Goal: Task Accomplishment & Management: Manage account settings

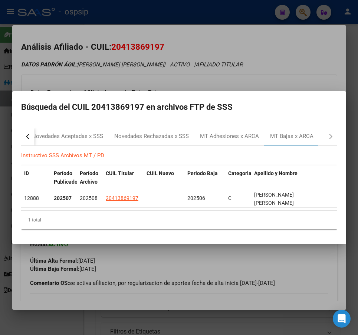
scroll to position [1, 0]
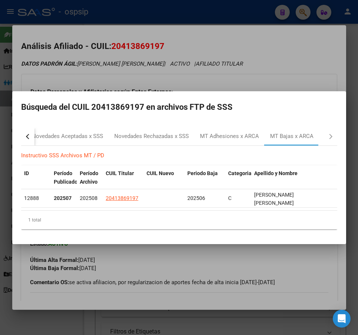
click at [226, 64] on div at bounding box center [179, 167] width 358 height 335
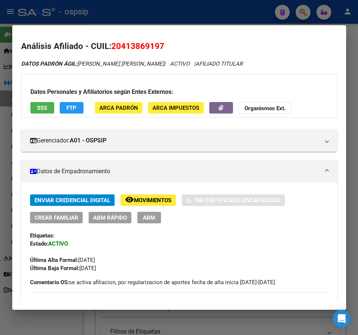
click at [222, 15] on div at bounding box center [179, 167] width 358 height 335
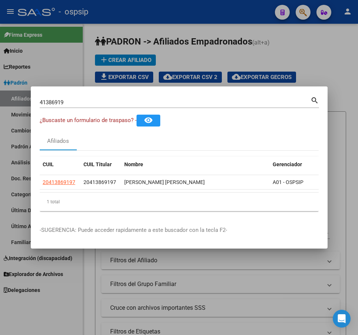
click at [222, 15] on div at bounding box center [179, 167] width 358 height 335
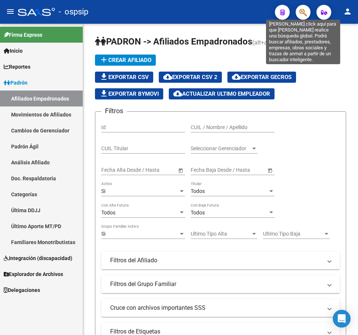
click at [301, 12] on icon "button" at bounding box center [303, 12] width 7 height 9
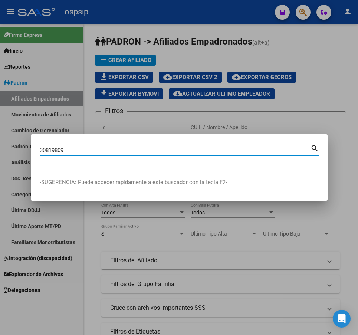
type input "30819809"
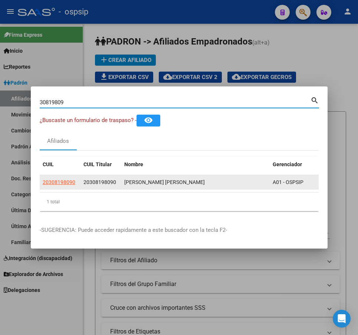
click at [60, 183] on app-link-go-to "20308198090" at bounding box center [59, 182] width 33 height 9
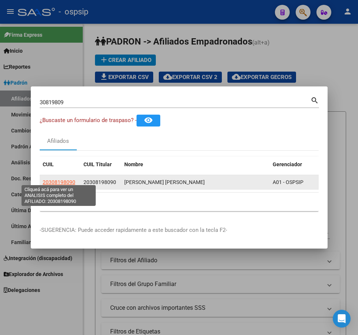
click at [68, 181] on span "20308198090" at bounding box center [59, 182] width 33 height 6
type textarea "20308198090"
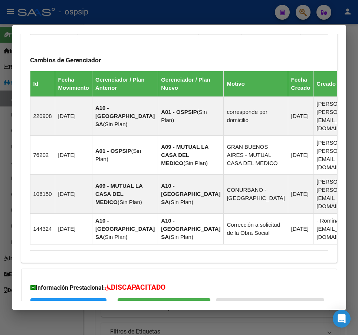
scroll to position [570, 0]
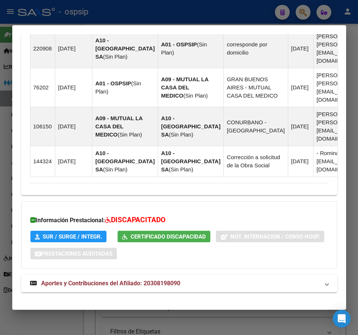
click at [219, 279] on mat-panel-title "Aportes y Contribuciones del Afiliado: 20308198090" at bounding box center [175, 283] width 290 height 9
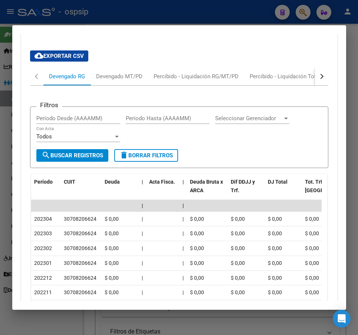
scroll to position [809, 0]
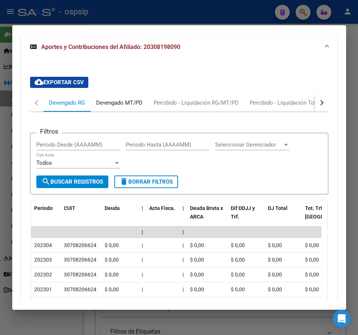
click at [139, 99] on div "Devengado MT/PD" at bounding box center [119, 103] width 46 height 8
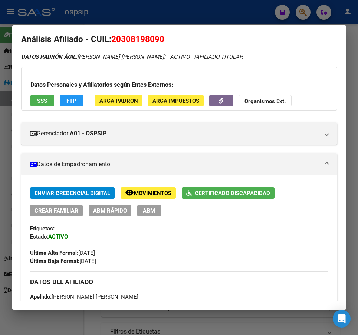
scroll to position [0, 0]
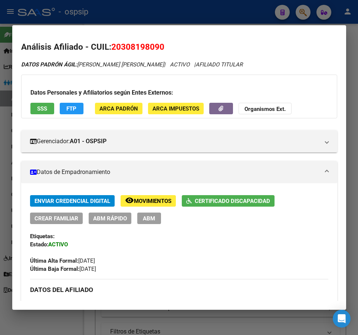
click at [154, 223] on button "ABM" at bounding box center [149, 219] width 24 height 12
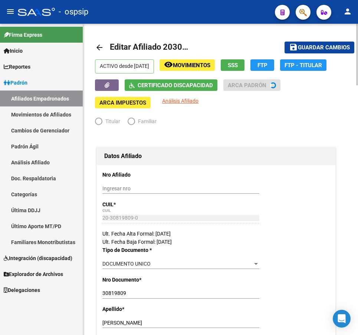
radio input "true"
type input "20-30819809-0"
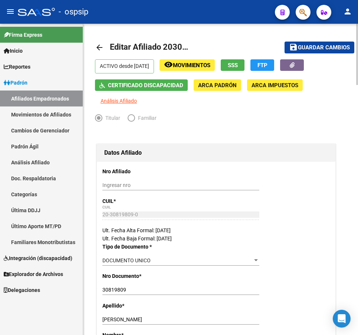
click at [215, 71] on button "remove_red_eye Movimientos" at bounding box center [187, 65] width 55 height 12
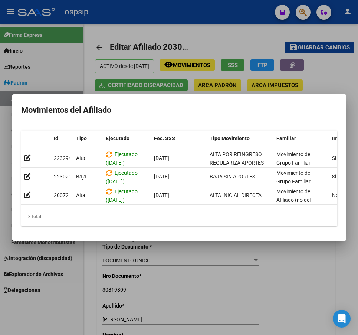
click at [331, 76] on div at bounding box center [179, 167] width 358 height 335
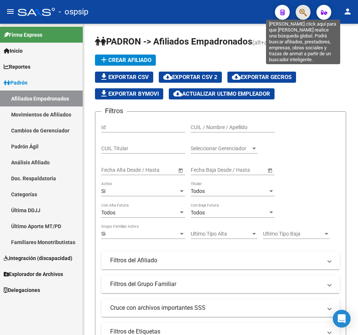
click at [304, 16] on icon "button" at bounding box center [303, 12] width 7 height 9
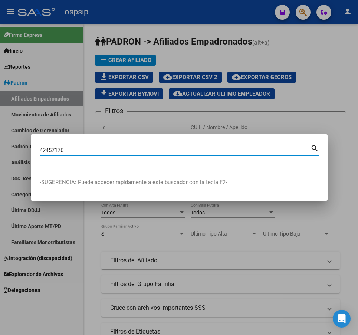
type input "42457176"
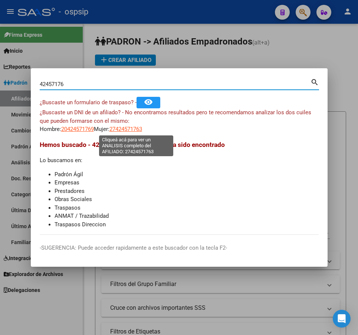
click at [130, 128] on span "27424571763" at bounding box center [126, 129] width 33 height 7
type textarea "27424571763"
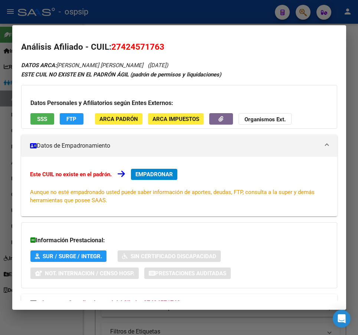
scroll to position [27, 0]
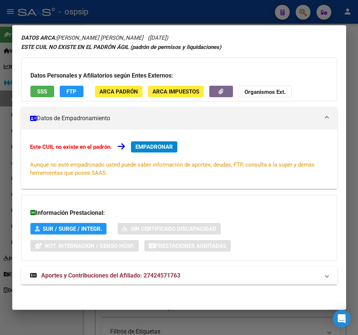
click at [217, 285] on div "DATOS ARCA: [PERSON_NAME] [PERSON_NAME] ([DATE]) ESTE CUIL NO EXISTE EN EL [PER…" at bounding box center [179, 163] width 316 height 260
click at [224, 277] on mat-panel-title "Aportes y Contribuciones del Afiliado: 27424571763" at bounding box center [175, 275] width 290 height 9
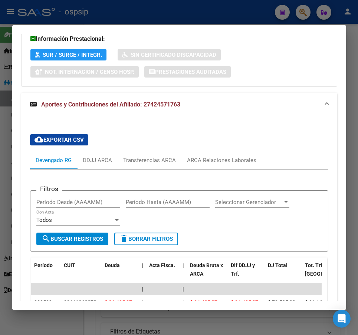
scroll to position [287, 0]
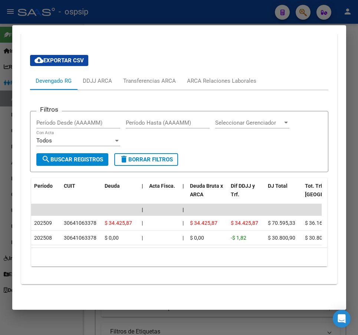
click at [228, 11] on div at bounding box center [179, 167] width 358 height 335
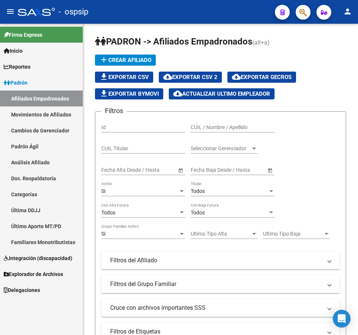
click at [308, 8] on button "button" at bounding box center [303, 12] width 15 height 15
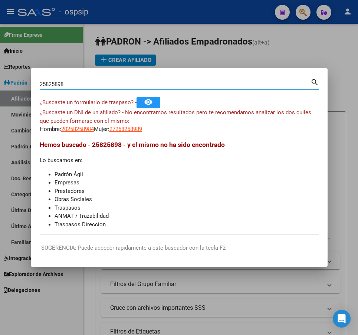
drag, startPoint x: 100, startPoint y: 82, endPoint x: 30, endPoint y: 83, distance: 69.5
click at [30, 83] on div "25825898 Buscar (apellido, dni, cuil, nro traspaso, cuit, obra social) search ¿…" at bounding box center [179, 167] width 358 height 335
type input "25282598"
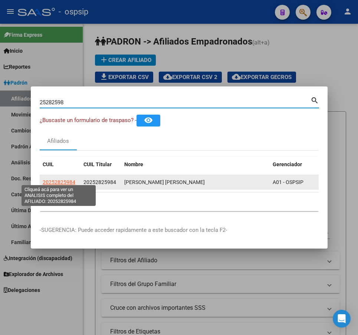
click at [58, 179] on span "20252825984" at bounding box center [59, 182] width 33 height 6
type textarea "20252825984"
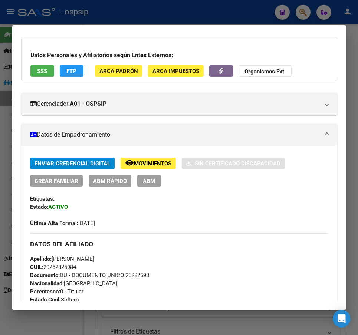
scroll to position [260, 0]
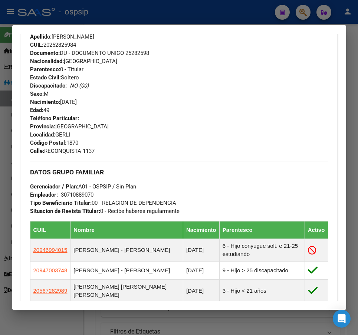
click at [230, 18] on div at bounding box center [179, 167] width 358 height 335
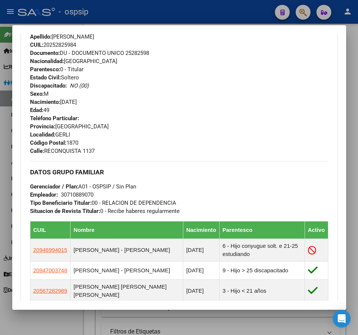
click at [230, 18] on div at bounding box center [179, 167] width 358 height 335
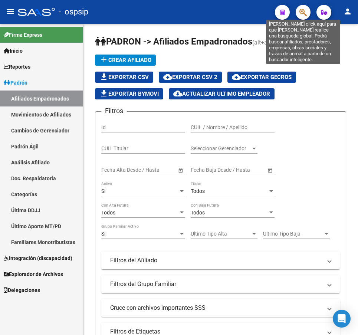
click at [306, 13] on icon "button" at bounding box center [303, 12] width 7 height 9
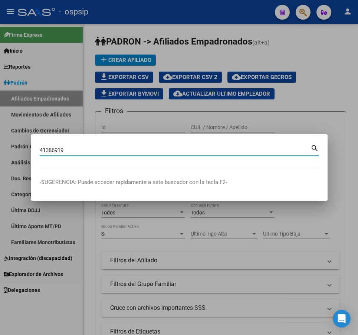
type input "41386919"
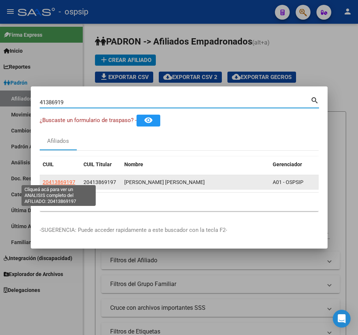
click at [55, 181] on span "20413869197" at bounding box center [59, 182] width 33 height 6
type textarea "20413869197"
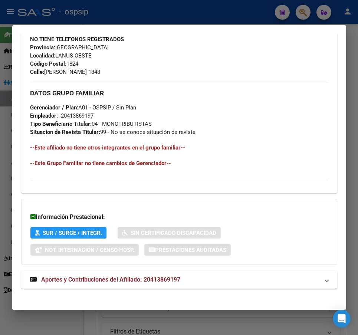
scroll to position [365, 0]
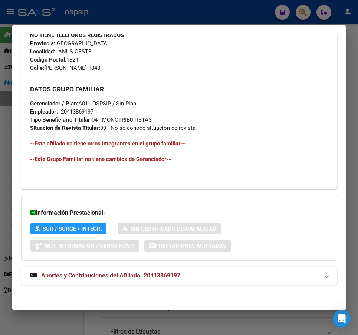
click at [228, 270] on mat-expansion-panel-header "Aportes y Contribuciones del Afiliado: 20413869197" at bounding box center [179, 276] width 316 height 18
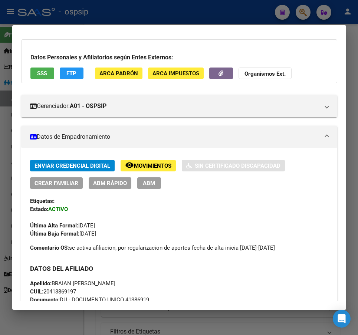
scroll to position [0, 0]
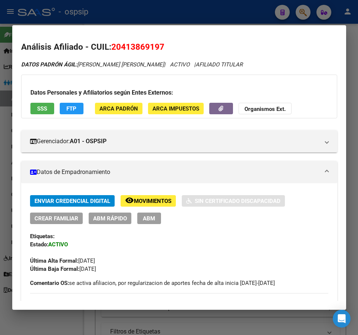
click at [73, 103] on div "Datos Personales y Afiliatorios según Entes Externos: SSS FTP ARCA Padrón ARCA …" at bounding box center [179, 97] width 316 height 44
click at [77, 108] on button "FTP" at bounding box center [72, 109] width 24 height 12
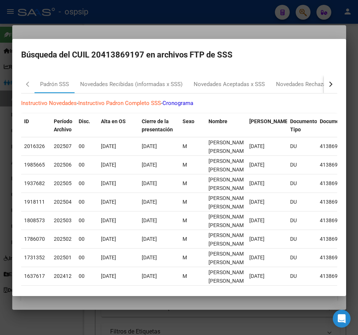
click at [324, 87] on button "button" at bounding box center [330, 84] width 13 height 18
click at [250, 90] on div "MT Adhesiones x ARCA" at bounding box center [230, 84] width 70 height 18
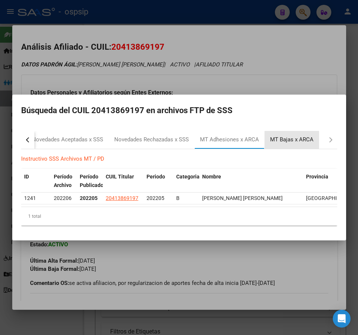
click at [301, 140] on div "MT Bajas x ARCA" at bounding box center [291, 140] width 43 height 9
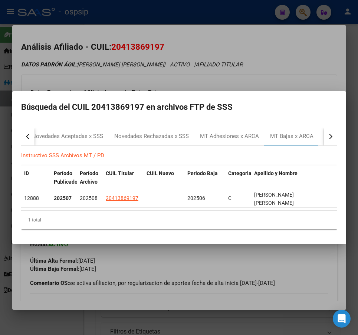
click at [293, 82] on div at bounding box center [179, 167] width 358 height 335
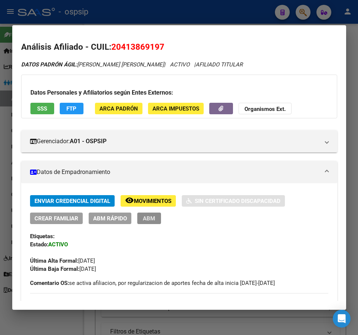
drag, startPoint x: 157, startPoint y: 217, endPoint x: 169, endPoint y: 190, distance: 30.2
click at [156, 217] on button "ABM" at bounding box center [149, 219] width 24 height 12
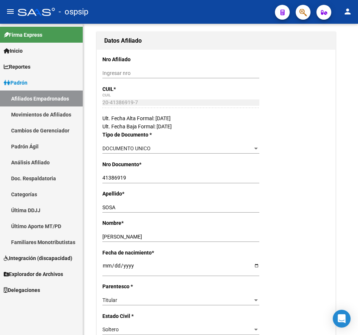
radio input "true"
type input "20-41386919-7"
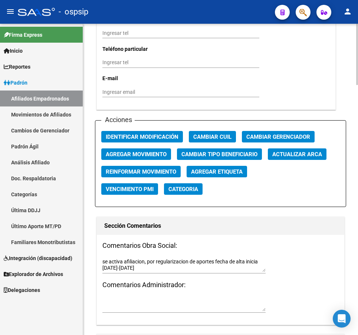
scroll to position [874, 0]
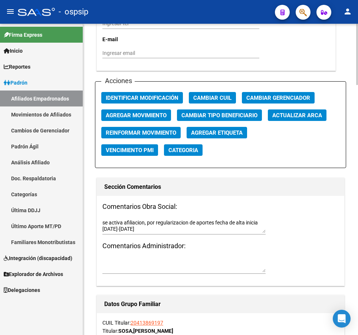
click at [146, 121] on button "Agregar Movimiento" at bounding box center [136, 116] width 70 height 12
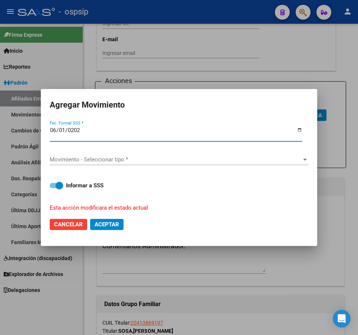
type input "[DATE]"
click at [119, 164] on div "Movimiento - Seleccionar tipo * Movimiento - Seleccionar tipo *" at bounding box center [179, 159] width 259 height 11
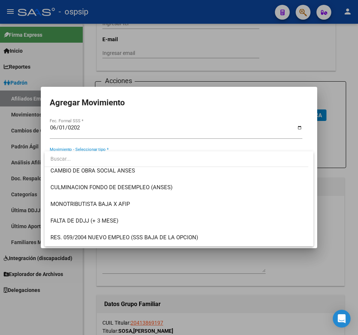
scroll to position [186, 0]
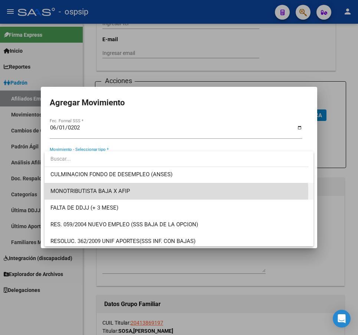
click at [163, 192] on span "MONOTRIBUTISTA BAJA X AFIP" at bounding box center [180, 191] width 258 height 17
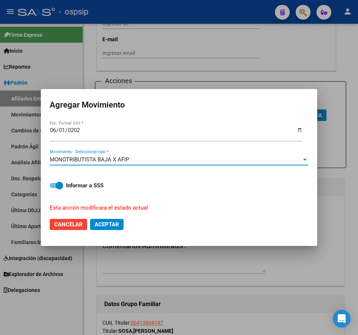
click at [111, 221] on button "Aceptar" at bounding box center [106, 224] width 33 height 11
checkbox input "false"
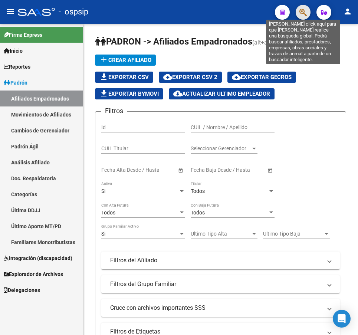
click at [300, 12] on icon "button" at bounding box center [303, 12] width 7 height 9
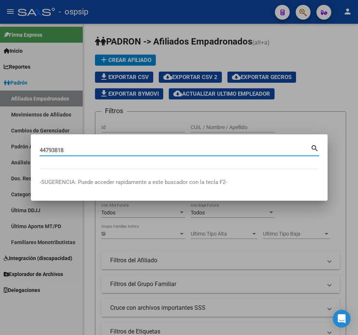
type input "44793818"
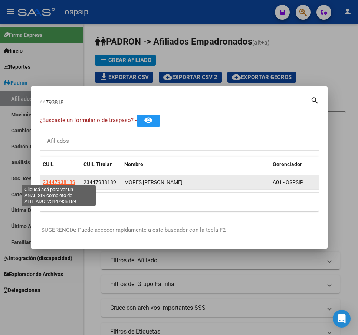
click at [57, 180] on span "23447938189" at bounding box center [59, 182] width 33 height 6
type textarea "23447938189"
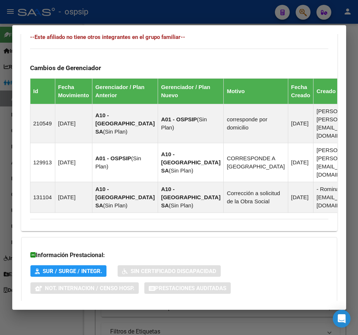
scroll to position [514, 0]
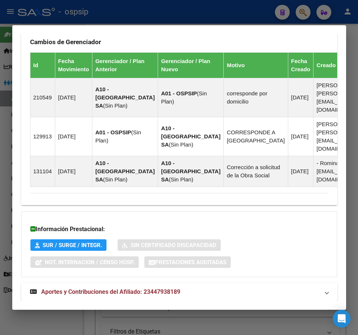
click at [224, 283] on mat-expansion-panel-header "Aportes y Contribuciones del Afiliado: 23447938189" at bounding box center [179, 292] width 316 height 18
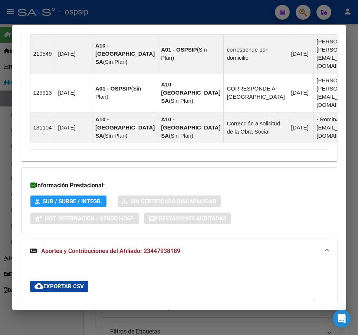
scroll to position [717, 0]
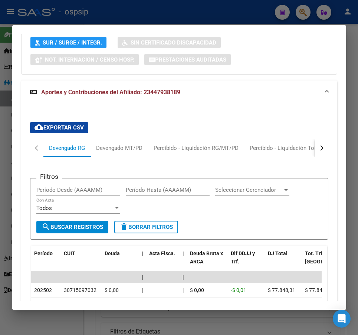
click at [318, 139] on button "button" at bounding box center [321, 148] width 13 height 18
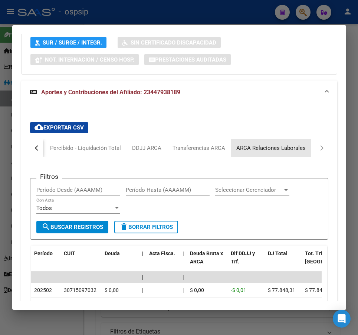
click at [293, 140] on div "ARCA Relaciones Laborales" at bounding box center [271, 148] width 81 height 18
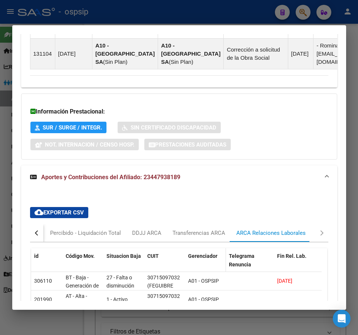
scroll to position [648, 0]
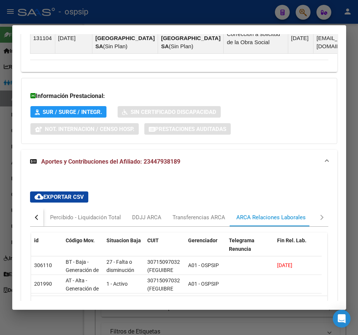
click at [38, 209] on button "button" at bounding box center [36, 218] width 13 height 18
click at [107, 214] on div "Devengado MT/PD" at bounding box center [119, 218] width 46 height 8
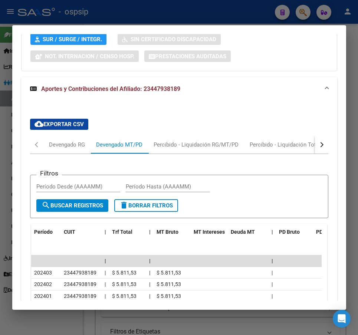
scroll to position [722, 0]
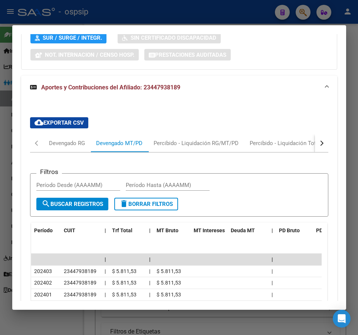
click at [315, 134] on button "button" at bounding box center [321, 143] width 13 height 18
click at [292, 134] on div "ARCA Relaciones Laborales" at bounding box center [271, 143] width 81 height 18
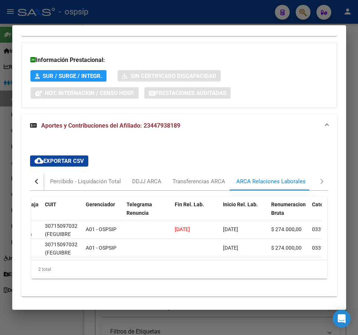
scroll to position [685, 0]
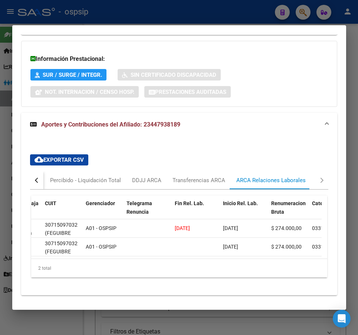
drag, startPoint x: 125, startPoint y: 249, endPoint x: 111, endPoint y: 247, distance: 13.9
click at [111, 247] on div "id Código Mov. Situacion Baja CUIT Gerenciador Telegrama Renuncia Fin Rel. Lab.…" at bounding box center [179, 237] width 296 height 82
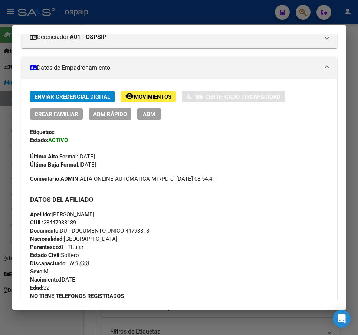
scroll to position [91, 0]
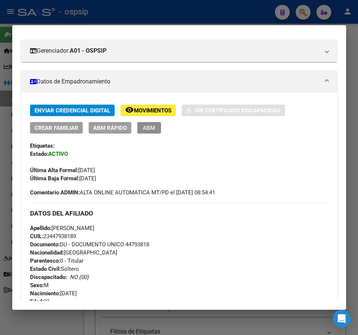
click at [153, 130] on span "ABM" at bounding box center [149, 128] width 12 height 7
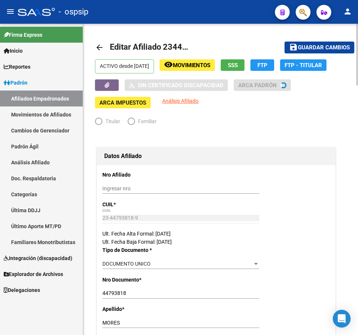
radio input "true"
type input "23-44793818-9"
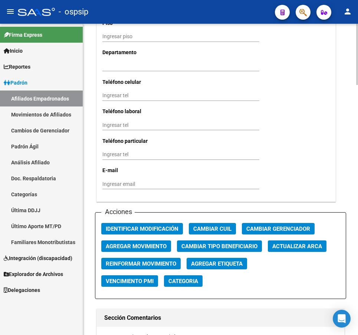
scroll to position [928, 0]
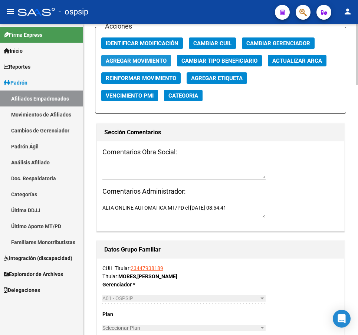
click at [159, 59] on span "Agregar Movimiento" at bounding box center [136, 61] width 61 height 7
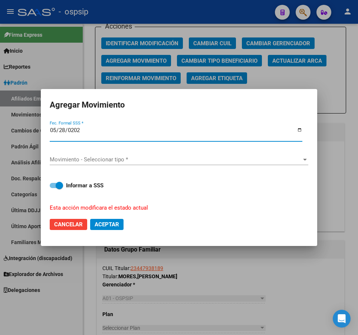
type input "[DATE]"
click at [177, 164] on div "Movimiento - Seleccionar tipo * Movimiento - Seleccionar tipo *" at bounding box center [179, 159] width 259 height 11
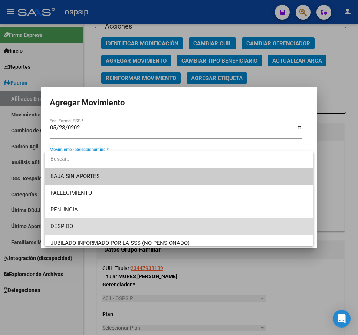
click at [185, 228] on span "DESPIDO" at bounding box center [180, 226] width 258 height 17
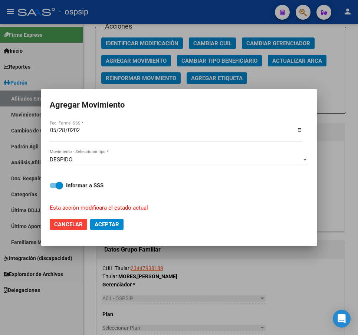
click at [100, 218] on mat-dialog-actions "Cancelar Aceptar" at bounding box center [179, 224] width 259 height 25
click at [105, 220] on button "Aceptar" at bounding box center [106, 224] width 33 height 11
checkbox input "false"
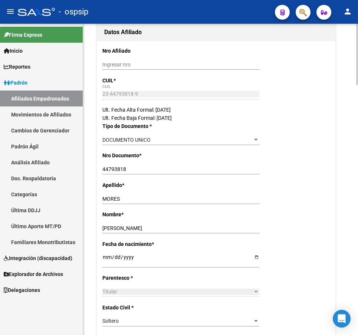
scroll to position [0, 0]
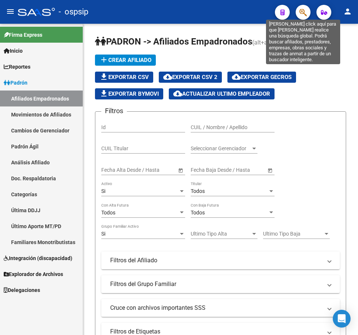
click at [301, 10] on icon "button" at bounding box center [303, 12] width 7 height 9
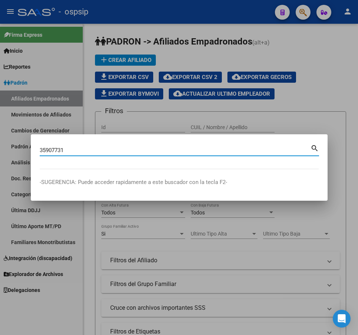
type input "35907731"
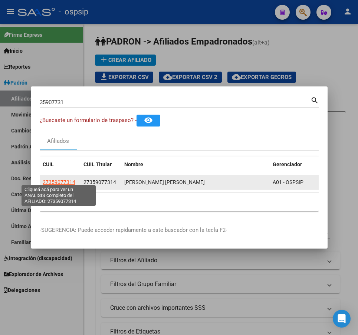
click at [61, 179] on span "27359077314" at bounding box center [59, 182] width 33 height 6
type textarea "27359077314"
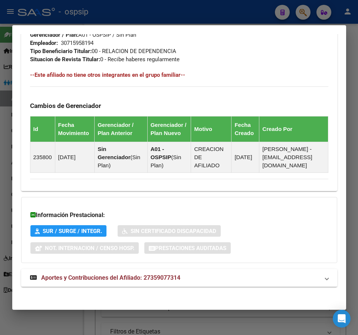
scroll to position [422, 0]
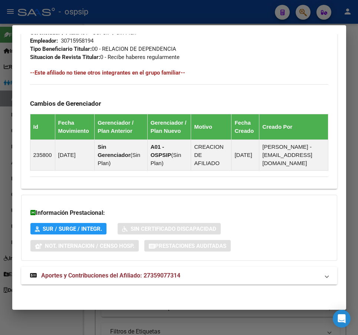
click at [254, 274] on mat-panel-title "Aportes y Contribuciones del Afiliado: 27359077314" at bounding box center [175, 275] width 290 height 9
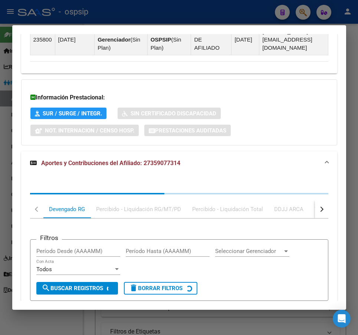
scroll to position [625, 0]
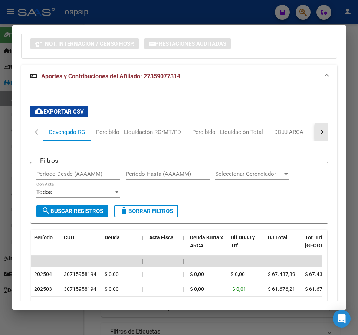
click at [316, 136] on button "button" at bounding box center [321, 132] width 13 height 18
click at [245, 136] on div "ARCA Relaciones Laborales" at bounding box center [271, 132] width 69 height 8
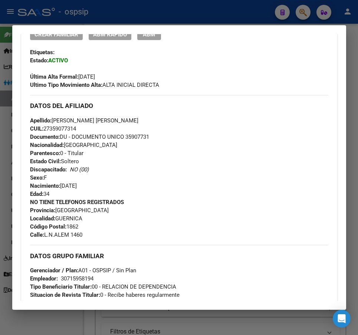
scroll to position [179, 0]
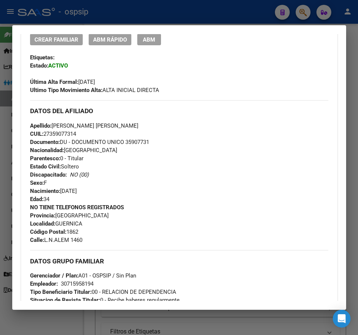
click at [154, 33] on mat-dialog-container "Análisis Afiliado - CUIL: 27359077314 DATOS [PERSON_NAME] ÁGIL: [PERSON_NAME] […" at bounding box center [179, 167] width 334 height 285
click at [149, 39] on span "ABM" at bounding box center [149, 39] width 12 height 7
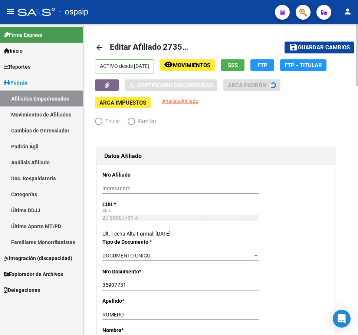
radio input "true"
type input "30-71595819-4"
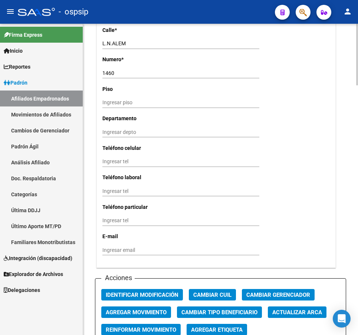
scroll to position [854, 0]
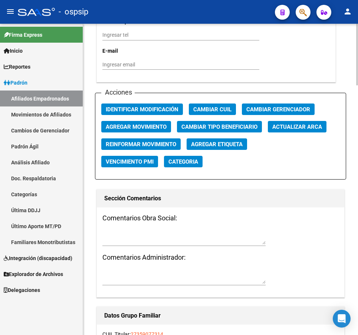
click at [145, 127] on span "Agregar Movimiento" at bounding box center [136, 127] width 61 height 7
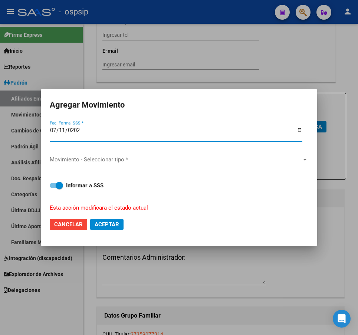
type input "[DATE]"
click at [152, 154] on div "Movimiento - Seleccionar tipo * Movimiento - Seleccionar tipo *" at bounding box center [179, 160] width 259 height 24
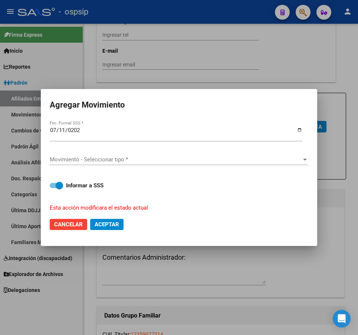
click at [167, 162] on span "Movimiento - Seleccionar tipo *" at bounding box center [176, 159] width 252 height 7
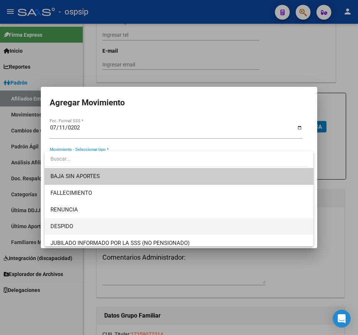
click at [171, 230] on span "DESPIDO" at bounding box center [180, 226] width 258 height 17
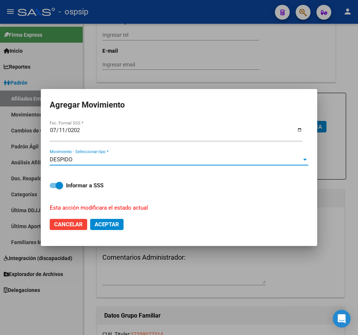
click at [109, 226] on span "Aceptar" at bounding box center [107, 224] width 25 height 7
checkbox input "false"
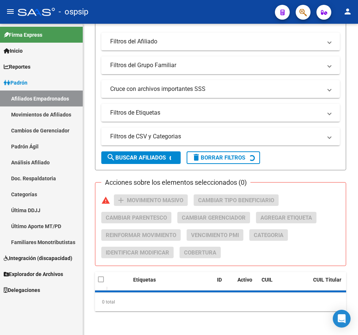
scroll to position [409, 0]
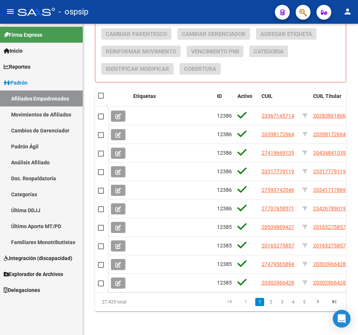
click at [308, 19] on div at bounding box center [300, 11] width 21 height 15
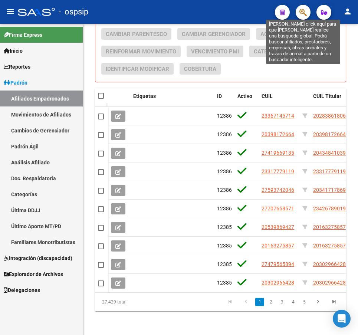
click at [300, 14] on icon "button" at bounding box center [303, 12] width 7 height 9
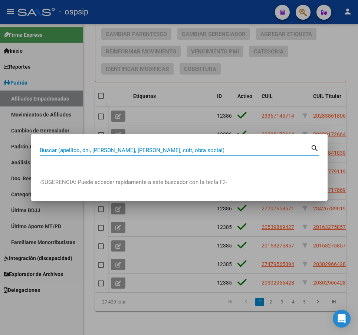
click at [214, 154] on div "Buscar (apellido, dni, [PERSON_NAME], [PERSON_NAME], cuit, obra social)" at bounding box center [175, 150] width 271 height 11
type input "39650823"
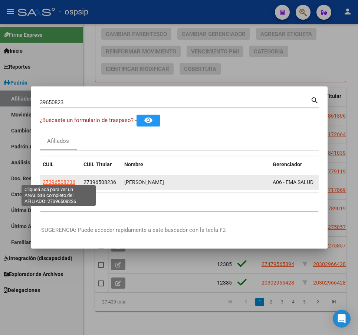
click at [60, 179] on span "27396508236" at bounding box center [59, 182] width 33 height 6
type textarea "27396508236"
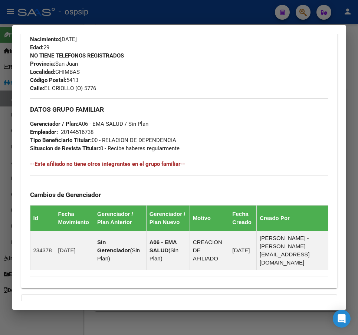
scroll to position [422, 0]
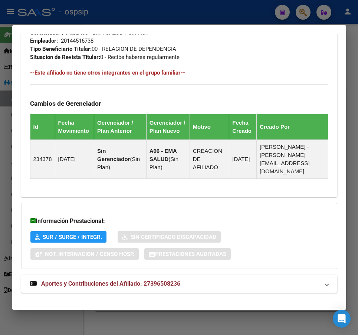
drag, startPoint x: 229, startPoint y: 285, endPoint x: 231, endPoint y: 276, distance: 9.1
click at [229, 283] on mat-expansion-panel-header "Aportes y Contribuciones del Afiliado: 27396508236" at bounding box center [179, 284] width 316 height 18
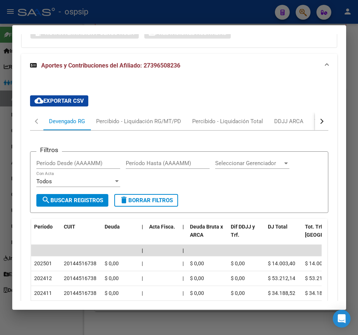
scroll to position [668, 0]
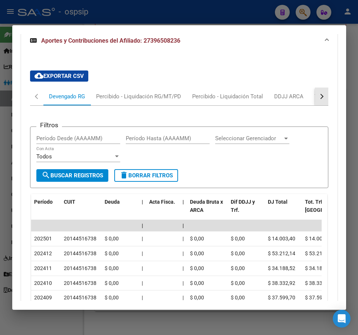
click at [318, 92] on button "button" at bounding box center [321, 97] width 13 height 18
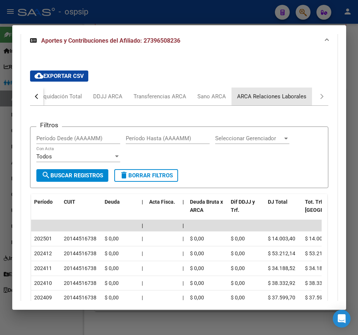
click at [302, 92] on div "ARCA Relaciones Laborales" at bounding box center [271, 96] width 69 height 8
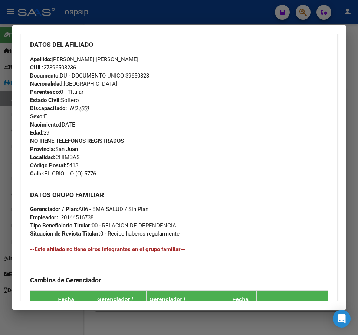
scroll to position [110, 0]
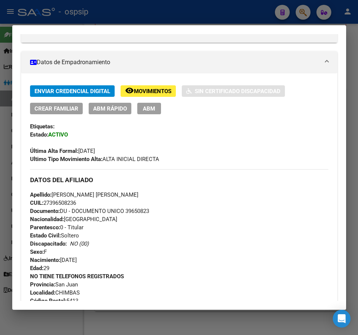
click at [149, 107] on span "ABM" at bounding box center [149, 108] width 12 height 7
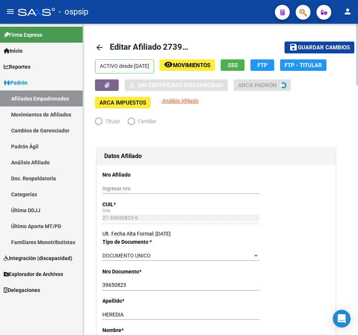
radio input "true"
type input "20-14451673-8"
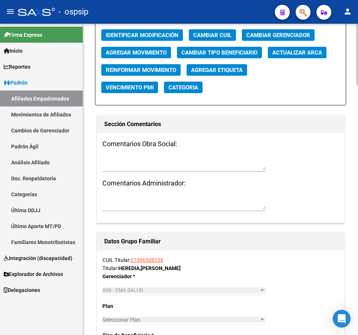
scroll to position [891, 0]
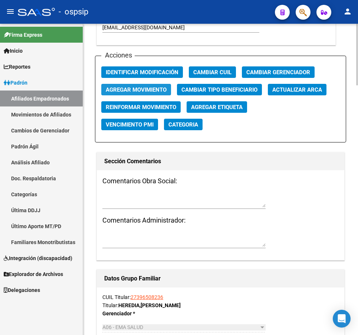
click at [148, 85] on button "Agregar Movimiento" at bounding box center [136, 90] width 70 height 12
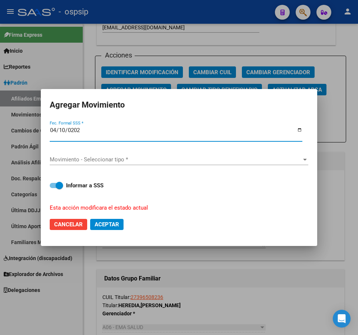
type input "[DATE]"
click at [150, 162] on span "Movimiento - Seleccionar tipo *" at bounding box center [176, 159] width 252 height 7
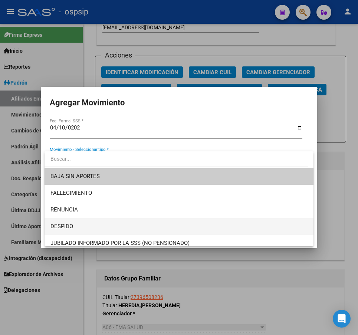
click at [164, 228] on span "DESPIDO" at bounding box center [180, 226] width 258 height 17
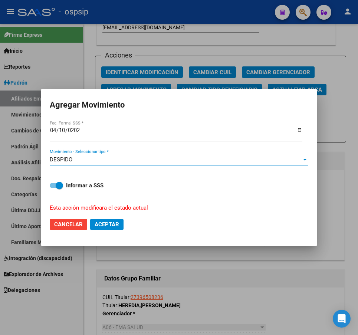
click at [124, 159] on div "DESPIDO" at bounding box center [176, 159] width 252 height 7
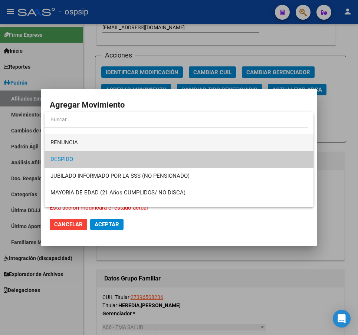
click at [123, 139] on span "RENUNCIA" at bounding box center [180, 142] width 258 height 17
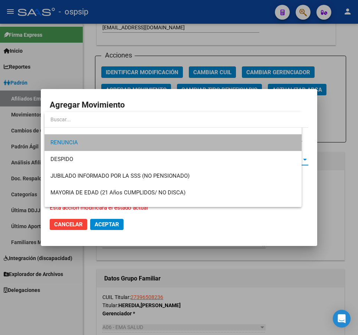
scroll to position [33, 0]
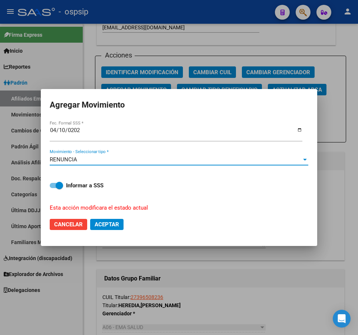
click at [108, 226] on span "Aceptar" at bounding box center [107, 224] width 25 height 7
checkbox input "false"
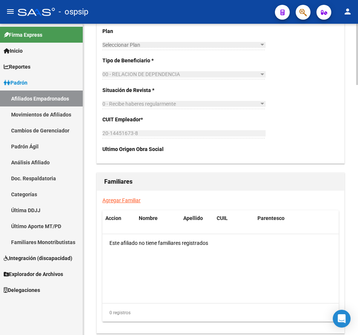
scroll to position [1273, 0]
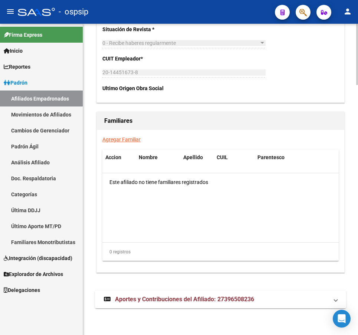
click at [268, 301] on mat-panel-title "Aportes y Contribuciones del Afiliado: 27396508236" at bounding box center [216, 300] width 225 height 8
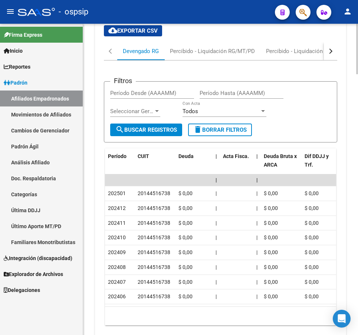
scroll to position [1568, 0]
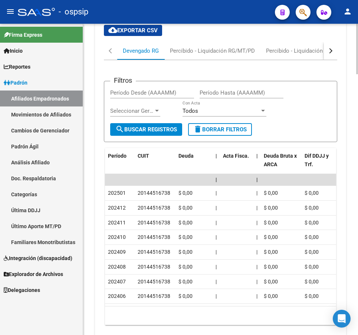
click at [331, 54] on button "button" at bounding box center [330, 51] width 13 height 18
click at [307, 52] on div "ARCA Relaciones Laborales" at bounding box center [286, 51] width 69 height 8
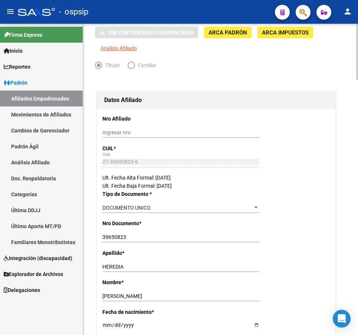
scroll to position [0, 0]
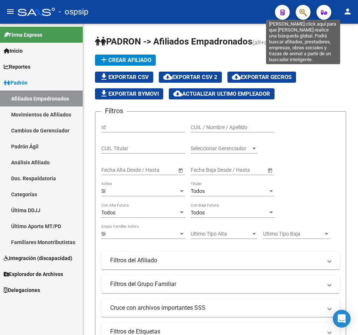
click at [302, 10] on icon "button" at bounding box center [303, 12] width 7 height 9
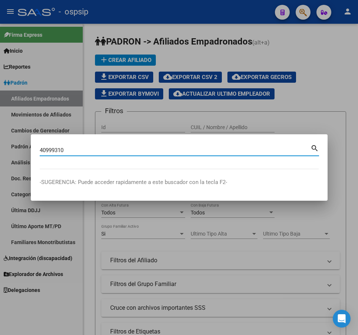
type input "40999310"
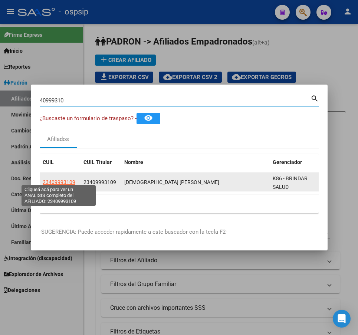
click at [63, 179] on span "23409993109" at bounding box center [59, 182] width 33 height 6
type textarea "23409993109"
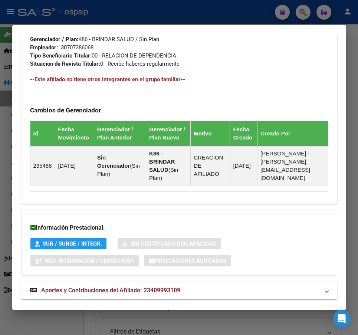
scroll to position [430, 0]
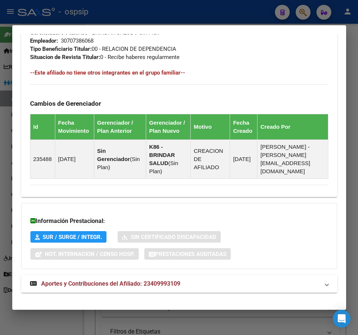
click at [260, 280] on mat-panel-title "Aportes y Contribuciones del Afiliado: 23409993109" at bounding box center [175, 284] width 290 height 9
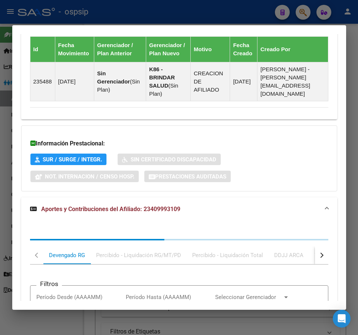
scroll to position [633, 0]
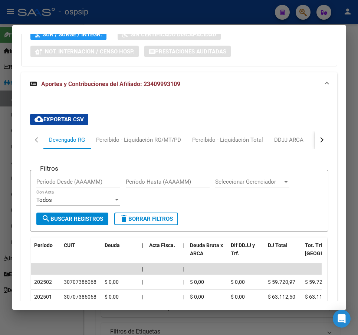
click at [315, 131] on button "button" at bounding box center [321, 140] width 13 height 18
click at [318, 137] on div "button" at bounding box center [320, 139] width 5 height 5
click at [291, 131] on mat-tab-header "Devengado RG Percibido - Liquidación RG/MT/PD Percibido - Liquidación Total DDJ…" at bounding box center [179, 140] width 299 height 18
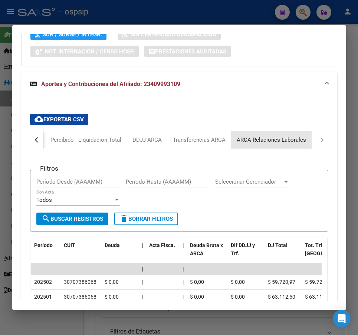
click at [280, 136] on div "ARCA Relaciones Laborales" at bounding box center [271, 140] width 69 height 8
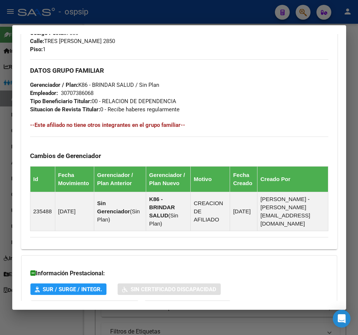
scroll to position [118, 0]
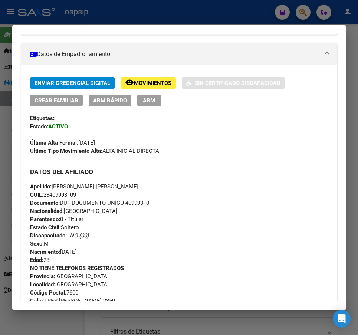
click at [148, 104] on span "ABM" at bounding box center [149, 100] width 12 height 7
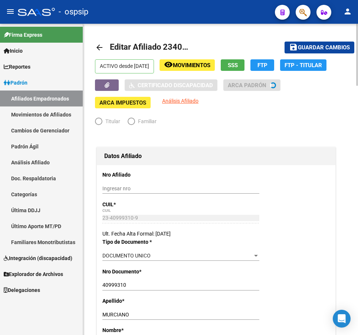
radio input "true"
type input "30-70738606-8"
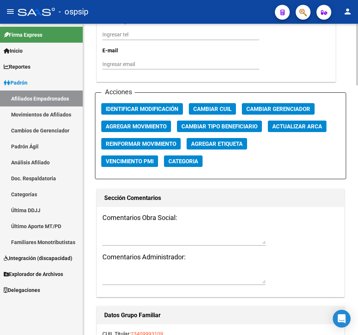
scroll to position [854, 0]
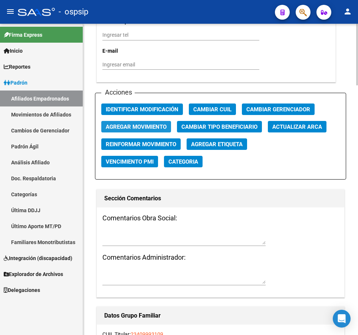
click at [144, 127] on span "Agregar Movimiento" at bounding box center [136, 127] width 61 height 7
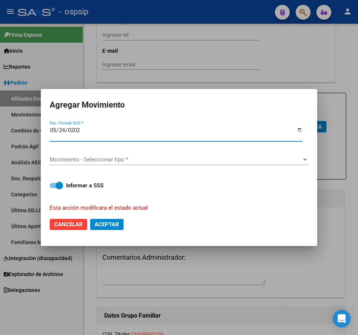
type input "[DATE]"
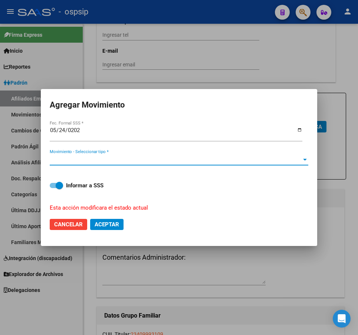
click at [131, 161] on span "Movimiento - Seleccionar tipo *" at bounding box center [176, 159] width 252 height 7
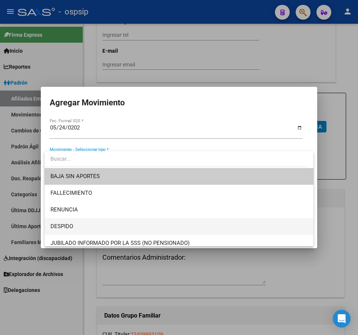
click at [126, 225] on span "DESPIDO" at bounding box center [180, 226] width 258 height 17
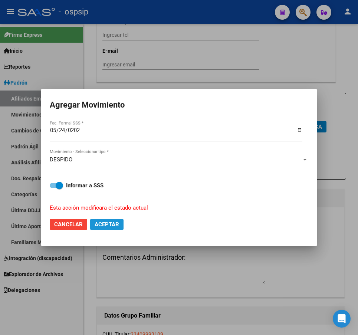
click at [98, 222] on span "Aceptar" at bounding box center [107, 224] width 25 height 7
checkbox input "false"
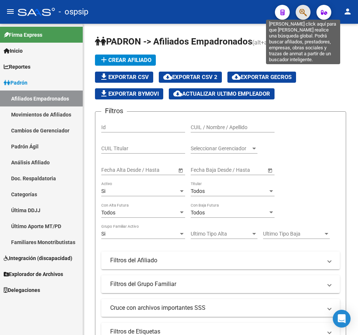
click at [305, 11] on icon "button" at bounding box center [303, 12] width 7 height 9
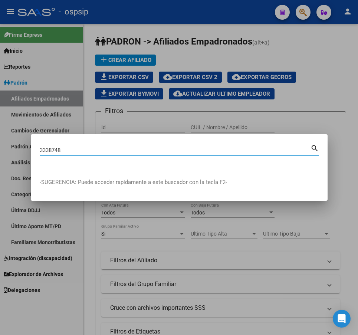
type input "3338748"
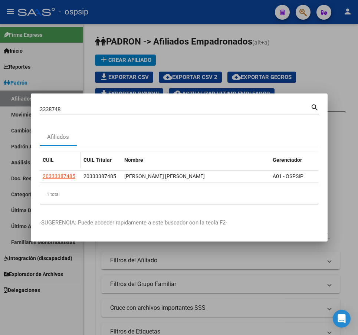
click at [65, 164] on datatable-header-cell "CUIL" at bounding box center [60, 160] width 41 height 16
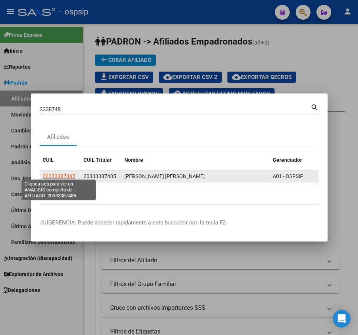
click at [66, 174] on span "20333387485" at bounding box center [59, 176] width 33 height 6
type textarea "20333387485"
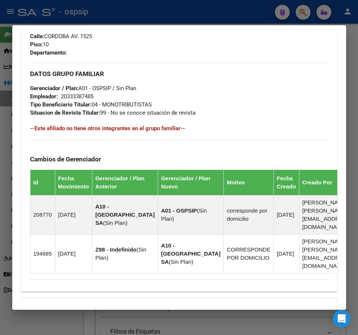
scroll to position [508, 0]
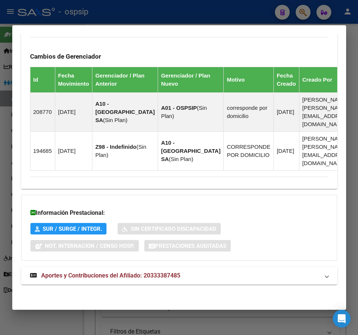
click at [261, 283] on mat-expansion-panel-header "Aportes y Contribuciones del Afiliado: 20333387485" at bounding box center [179, 276] width 316 height 18
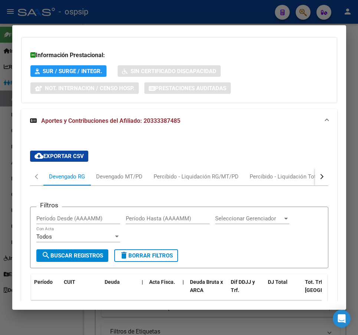
scroll to position [711, 0]
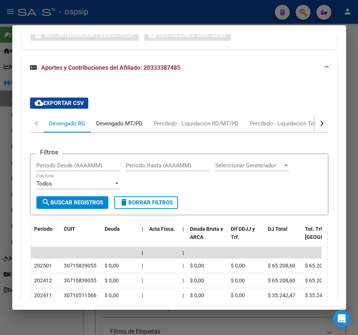
click at [117, 133] on div "Devengado MT/PD" at bounding box center [120, 124] width 58 height 18
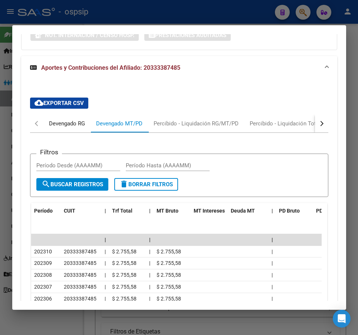
click at [74, 128] on div "Devengado RG" at bounding box center [67, 124] width 36 height 8
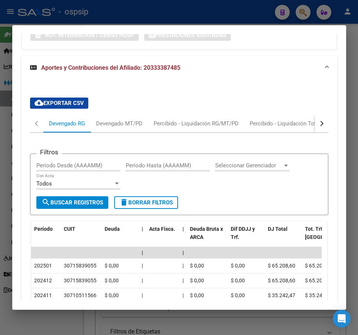
click at [320, 133] on button "button" at bounding box center [321, 124] width 13 height 18
click at [301, 133] on div "ARCA Relaciones Laborales" at bounding box center [271, 124] width 81 height 18
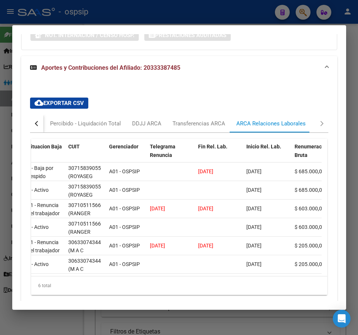
scroll to position [0, 0]
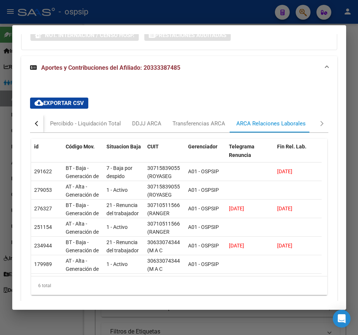
click at [34, 130] on button "button" at bounding box center [36, 124] width 13 height 18
click at [56, 128] on div "Devengado RG" at bounding box center [67, 124] width 36 height 8
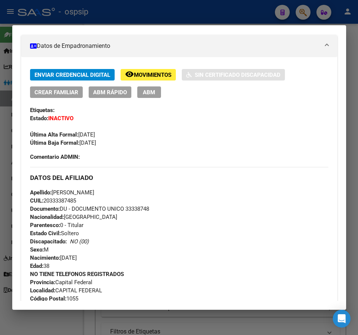
scroll to position [42, 0]
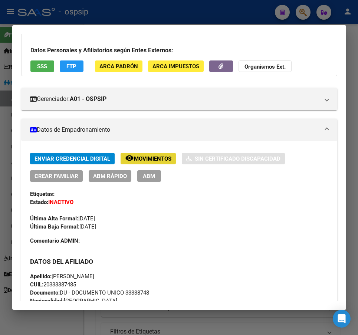
click at [149, 156] on span "Movimientos" at bounding box center [153, 159] width 38 height 7
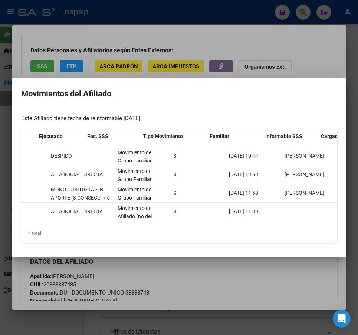
scroll to position [0, 13]
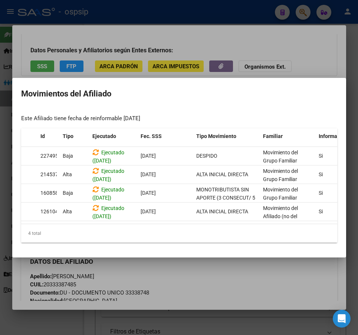
click at [232, 267] on div at bounding box center [179, 167] width 358 height 335
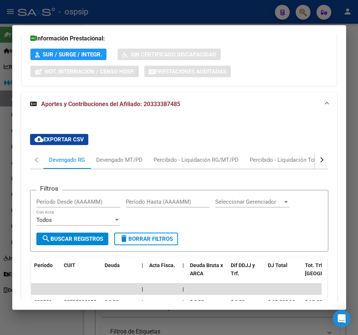
scroll to position [667, 0]
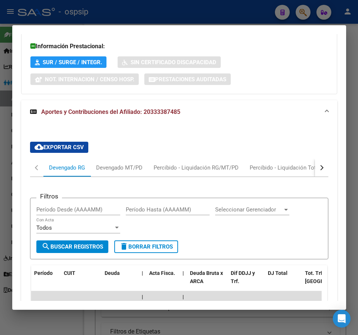
click at [318, 170] on div "button" at bounding box center [320, 167] width 5 height 5
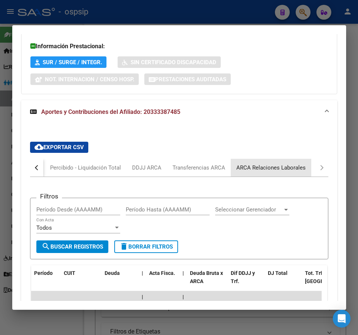
click at [293, 172] on div "ARCA Relaciones Laborales" at bounding box center [271, 168] width 69 height 8
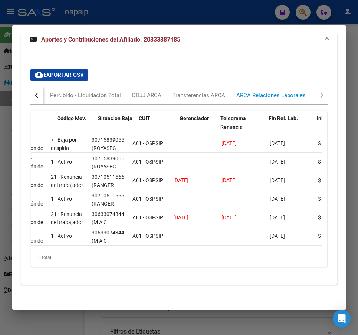
scroll to position [0, 62]
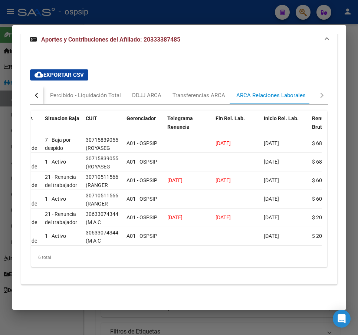
click at [234, 15] on div at bounding box center [179, 167] width 358 height 335
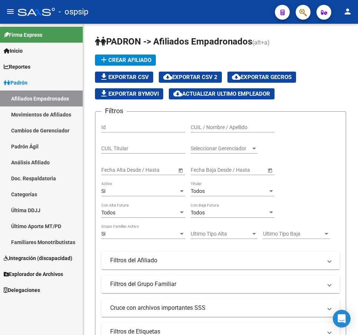
click at [298, 14] on button "button" at bounding box center [303, 12] width 15 height 15
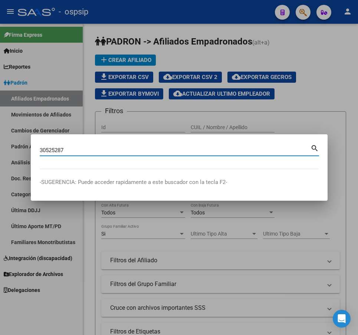
type input "30525287"
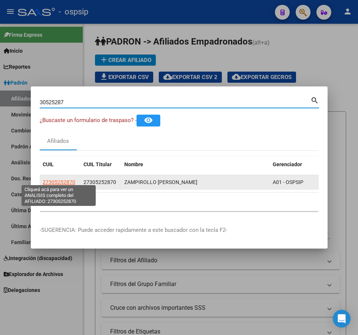
click at [63, 180] on span "27305252870" at bounding box center [59, 182] width 33 height 6
type textarea "27305252870"
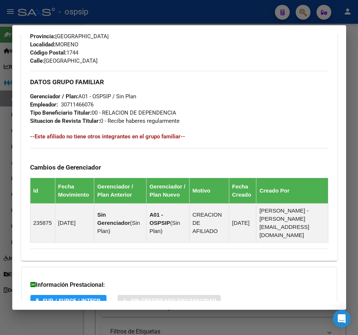
scroll to position [414, 0]
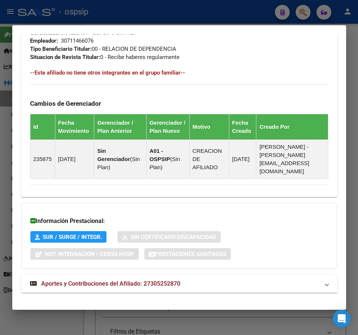
click at [281, 280] on mat-panel-title "Aportes y Contribuciones del Afiliado: 27305252870" at bounding box center [175, 284] width 290 height 9
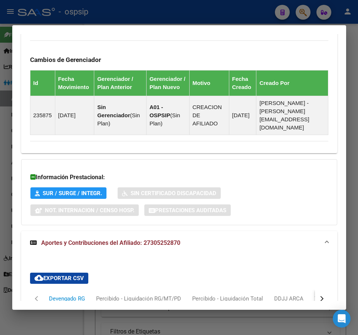
scroll to position [617, 0]
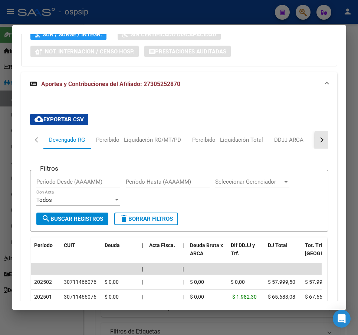
click at [317, 137] on button "button" at bounding box center [321, 140] width 13 height 18
click at [305, 137] on mat-tab-header "Devengado RG Percibido - Liquidación RG/MT/PD Percibido - Liquidación Total DDJ…" at bounding box center [179, 140] width 299 height 18
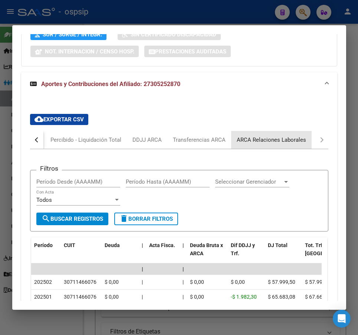
click at [295, 137] on div "ARCA Relaciones Laborales" at bounding box center [271, 140] width 81 height 18
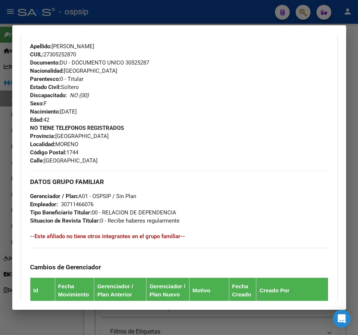
scroll to position [27, 0]
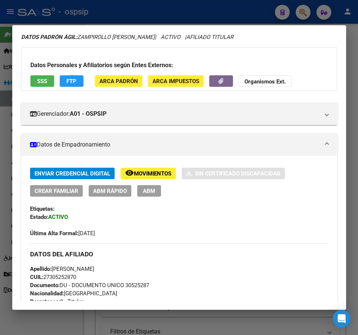
click at [148, 192] on span "ABM" at bounding box center [149, 191] width 12 height 7
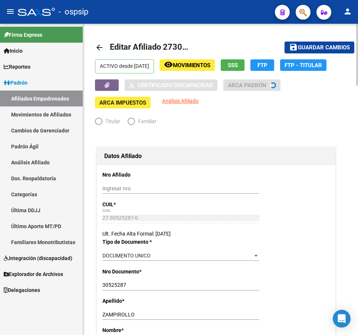
radio input "true"
type input "30-71146607-6"
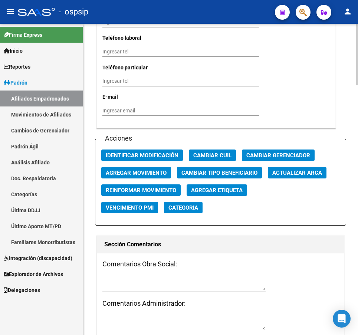
scroll to position [817, 0]
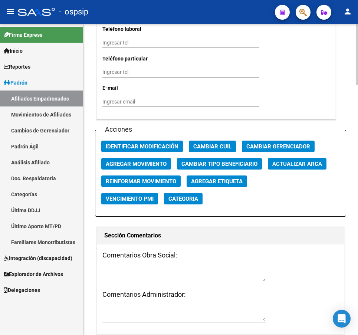
click at [134, 161] on span "Agregar Movimiento" at bounding box center [136, 164] width 61 height 7
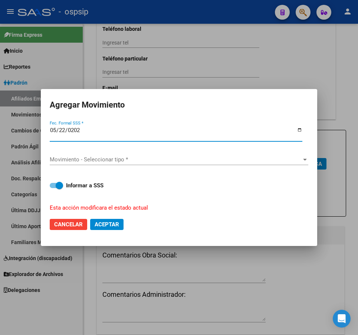
type input "[DATE]"
click at [153, 158] on span "Movimiento - Seleccionar tipo *" at bounding box center [176, 159] width 252 height 7
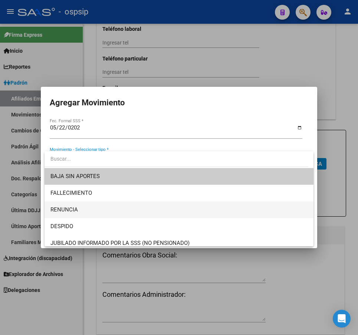
click at [153, 211] on span "RENUNCIA" at bounding box center [180, 210] width 258 height 17
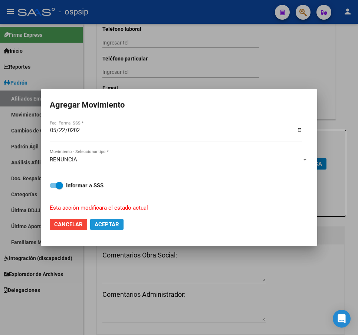
click at [114, 223] on span "Aceptar" at bounding box center [107, 224] width 25 height 7
checkbox input "false"
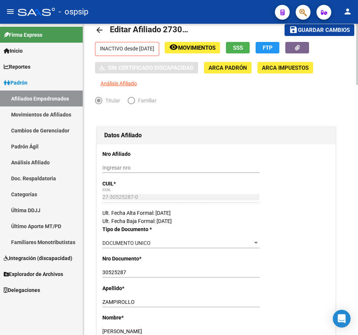
scroll to position [0, 0]
